Goal: Task Accomplishment & Management: Manage account settings

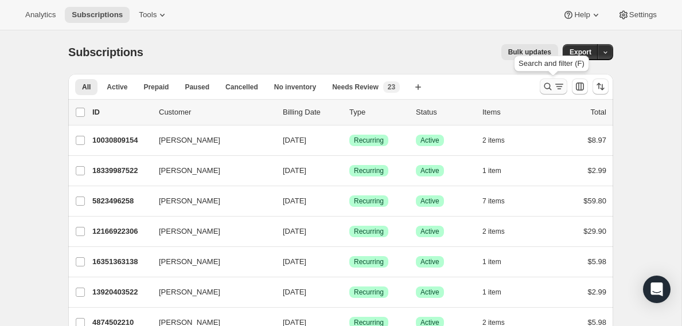
click at [548, 84] on icon "Search and filter results" at bounding box center [547, 86] width 11 height 11
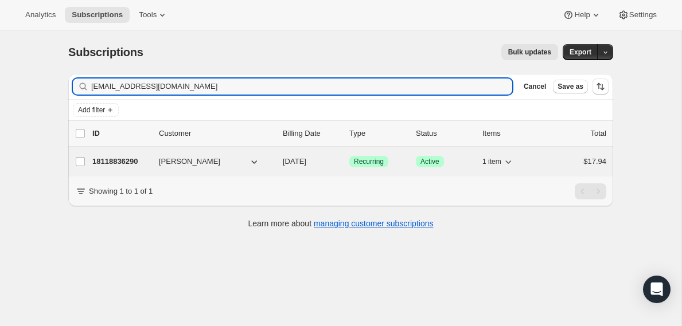
type input "[EMAIL_ADDRESS][DOMAIN_NAME]"
click at [124, 161] on p "18118836290" at bounding box center [120, 161] width 57 height 11
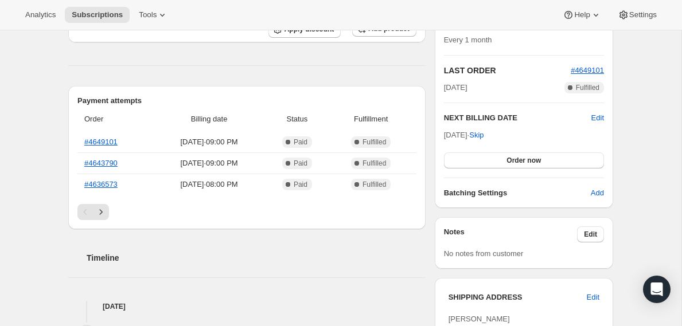
scroll to position [232, 0]
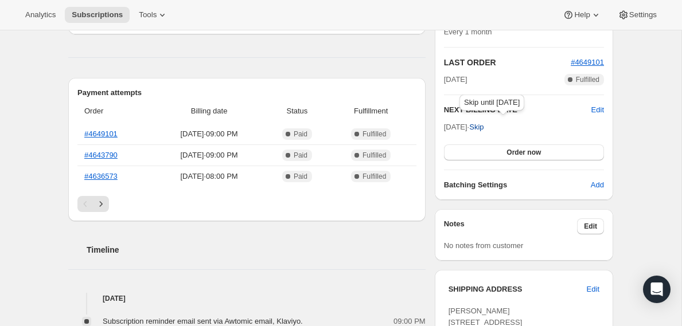
click at [483, 128] on span "Skip" at bounding box center [476, 127] width 14 height 11
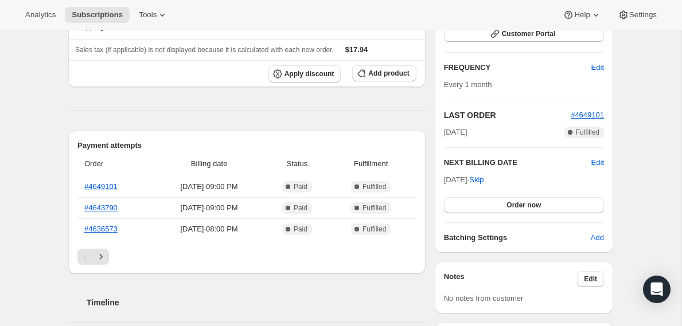
scroll to position [0, 0]
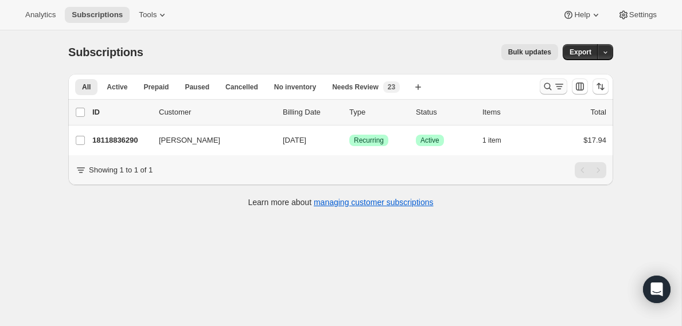
click at [546, 88] on icon "Search and filter results" at bounding box center [547, 86] width 11 height 11
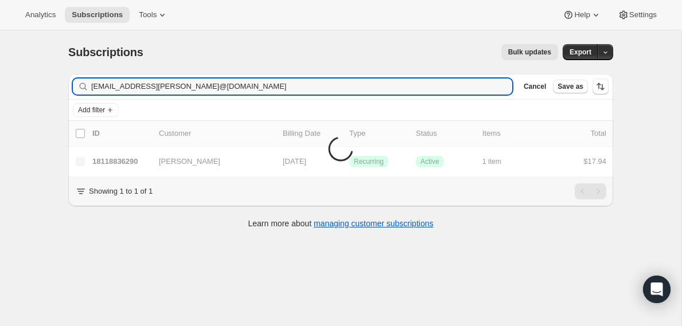
type input "[EMAIL_ADDRESS][PERSON_NAME]@[DOMAIN_NAME]"
click at [500, 90] on icon "button" at bounding box center [499, 87] width 8 height 8
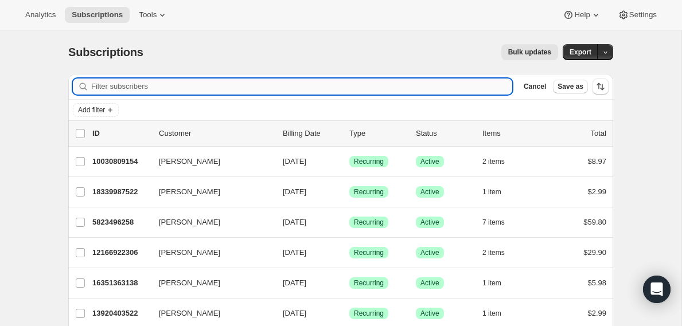
click at [438, 87] on input "Filter subscribers" at bounding box center [301, 87] width 421 height 16
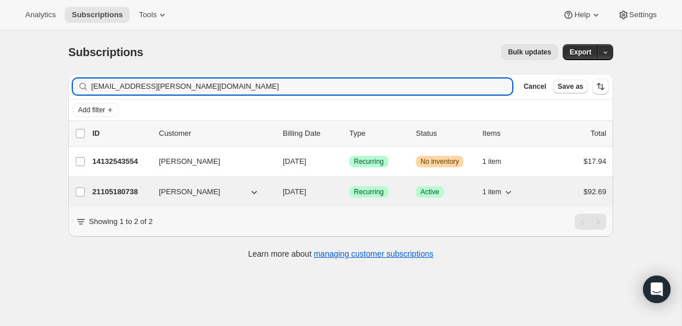
type input "kldonoher.rager@gmail.com"
click at [132, 193] on p "21105180738" at bounding box center [120, 191] width 57 height 11
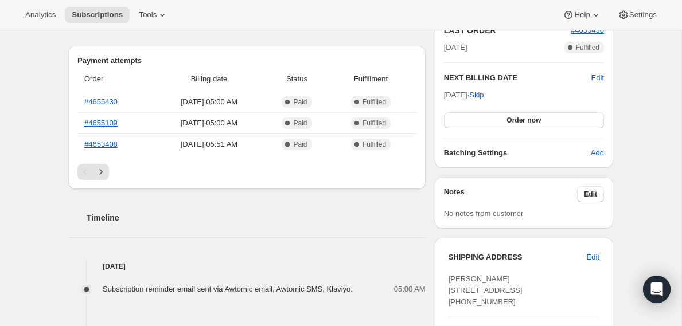
scroll to position [271, 0]
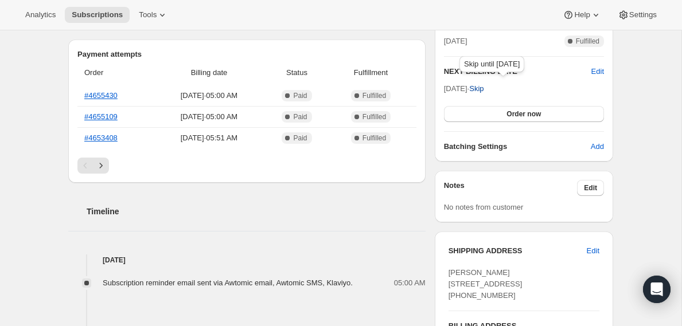
click at [483, 91] on span "Skip" at bounding box center [476, 88] width 14 height 11
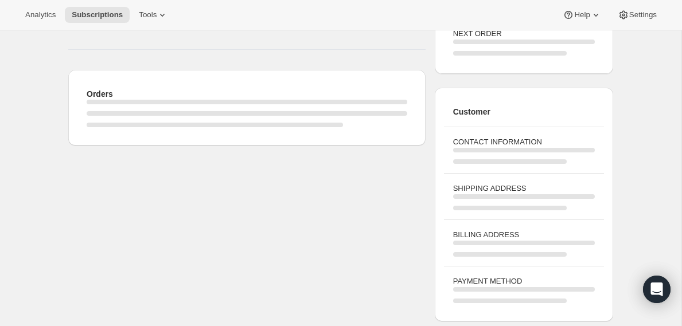
scroll to position [0, 0]
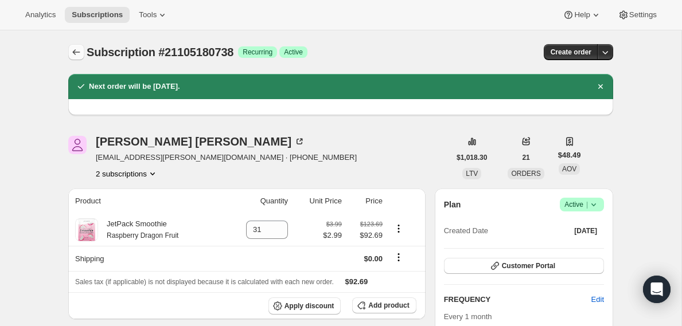
click at [69, 56] on button "Subscriptions" at bounding box center [76, 52] width 16 height 16
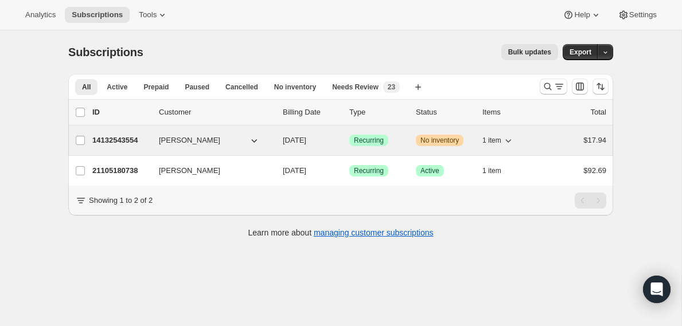
click at [122, 139] on p "14132543554" at bounding box center [120, 140] width 57 height 11
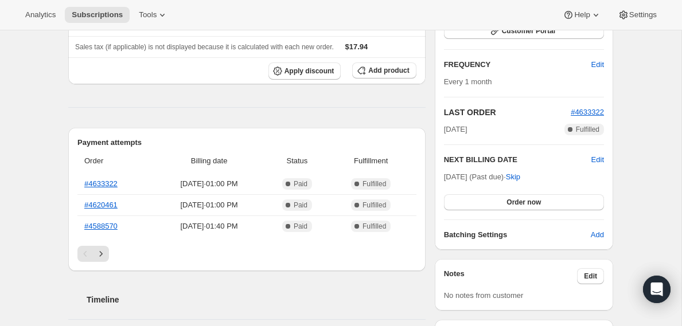
scroll to position [285, 0]
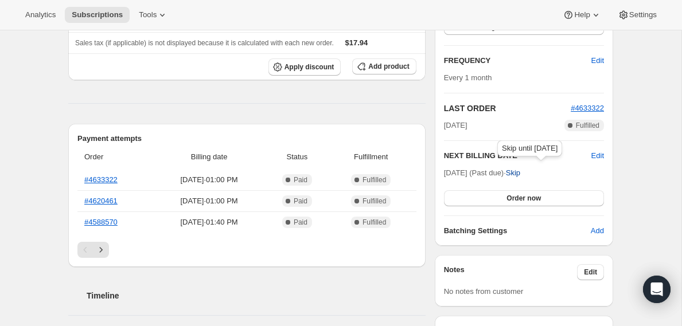
click at [520, 173] on span "Skip" at bounding box center [513, 172] width 14 height 11
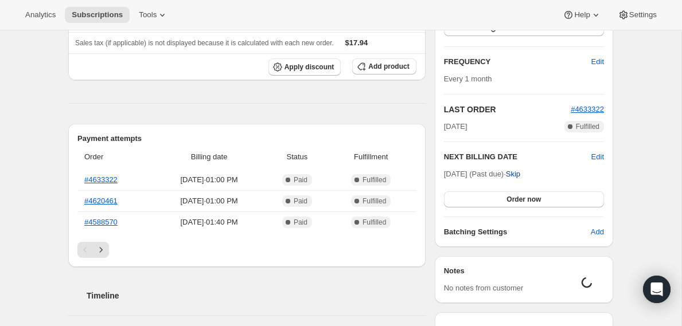
scroll to position [192, 0]
